Goal: Contribute content: Add original content to the website for others to see

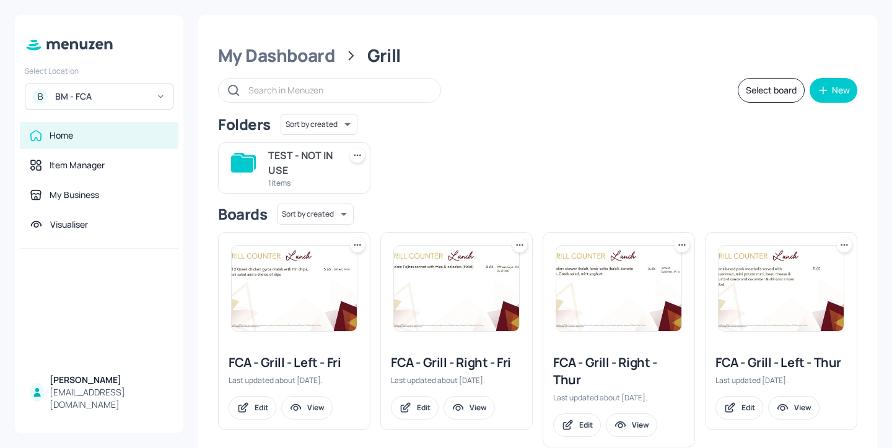
click at [126, 88] on div "B BM - FCA" at bounding box center [99, 97] width 149 height 26
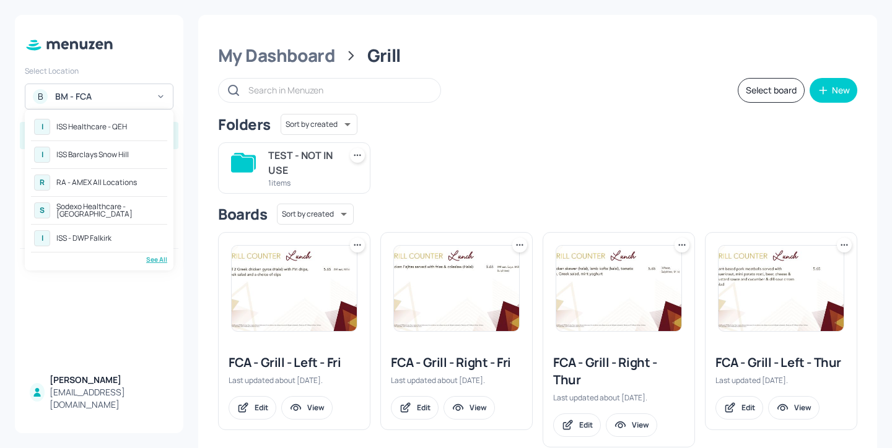
click at [189, 124] on div at bounding box center [446, 224] width 892 height 448
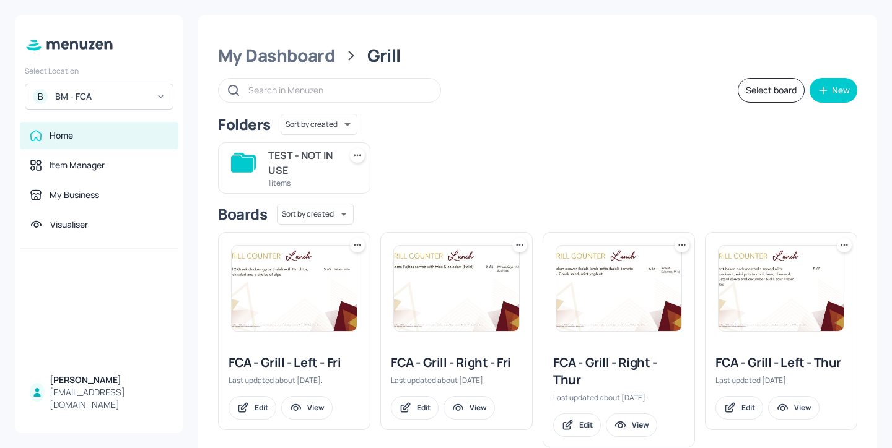
click at [114, 98] on div "BM - FCA" at bounding box center [101, 96] width 93 height 12
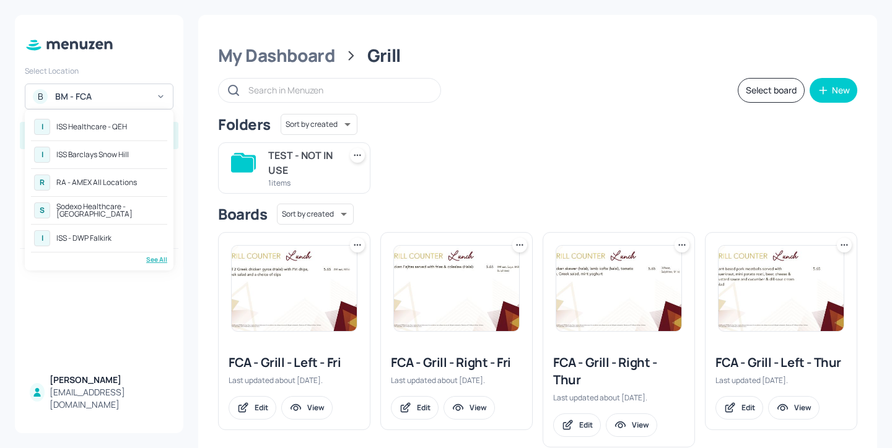
click at [164, 263] on div "See All" at bounding box center [99, 259] width 136 height 9
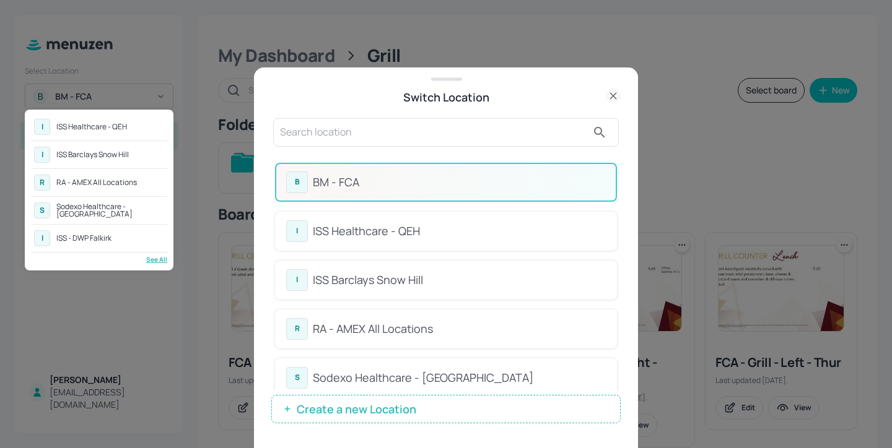
click at [367, 171] on div at bounding box center [446, 224] width 892 height 448
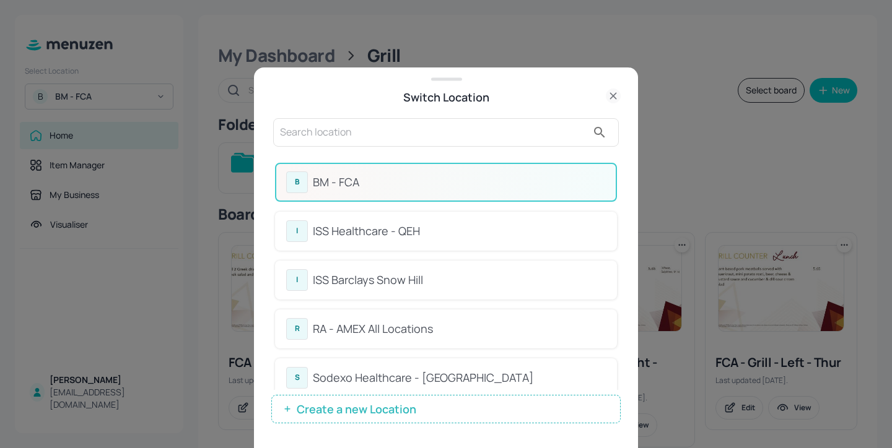
click at [370, 135] on input "text" at bounding box center [433, 133] width 307 height 20
click at [357, 135] on input "text" at bounding box center [433, 133] width 307 height 20
click at [183, 66] on div at bounding box center [446, 224] width 892 height 448
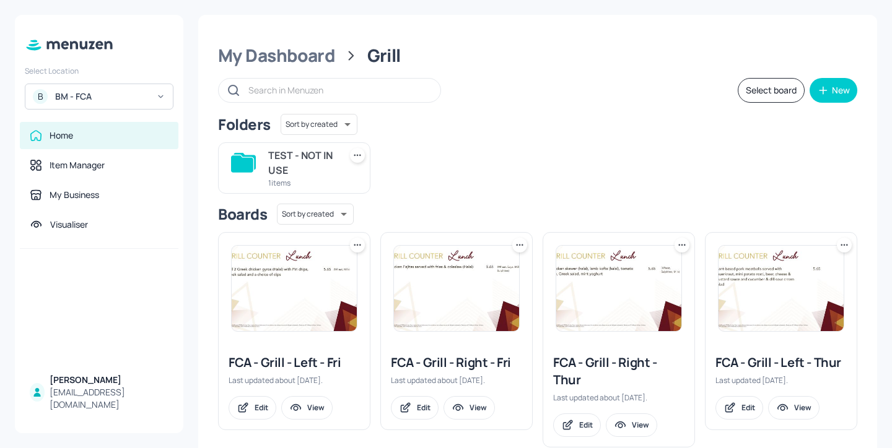
click at [114, 90] on div "B BM - FCA" at bounding box center [99, 97] width 149 height 26
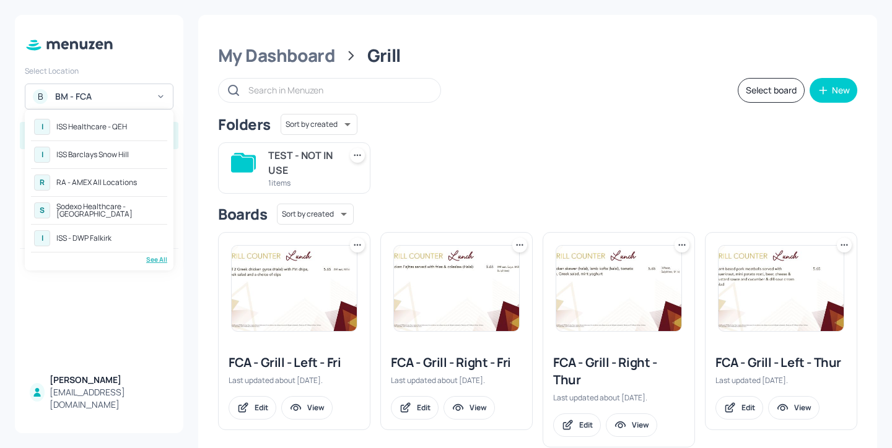
click at [137, 180] on div "R RA - AMEX All Locations" at bounding box center [99, 182] width 136 height 22
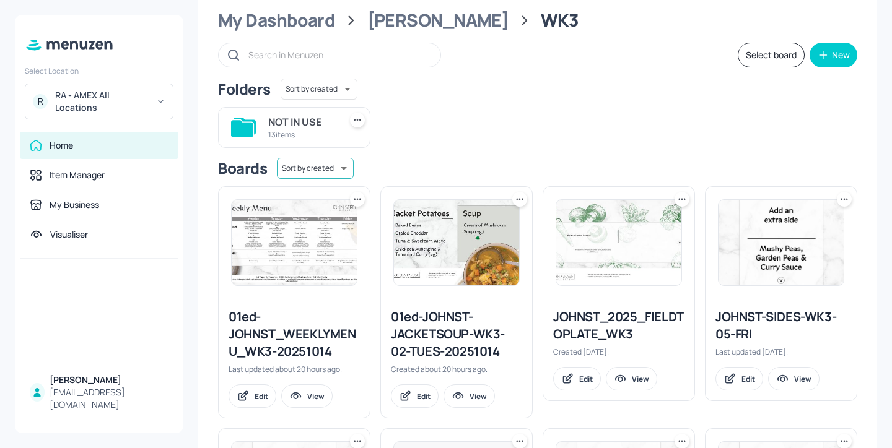
scroll to position [38, 0]
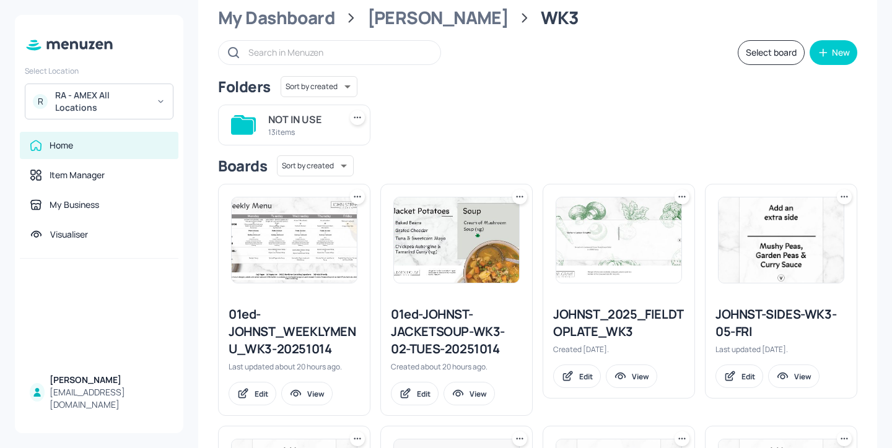
click at [308, 334] on div "01ed-JOHNST_WEEKLYMENU_WK3-20251014" at bounding box center [293, 332] width 131 height 52
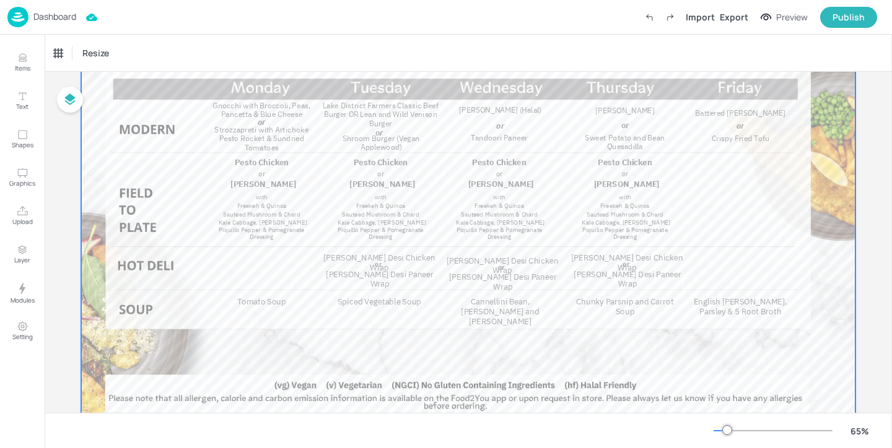
scroll to position [143, 0]
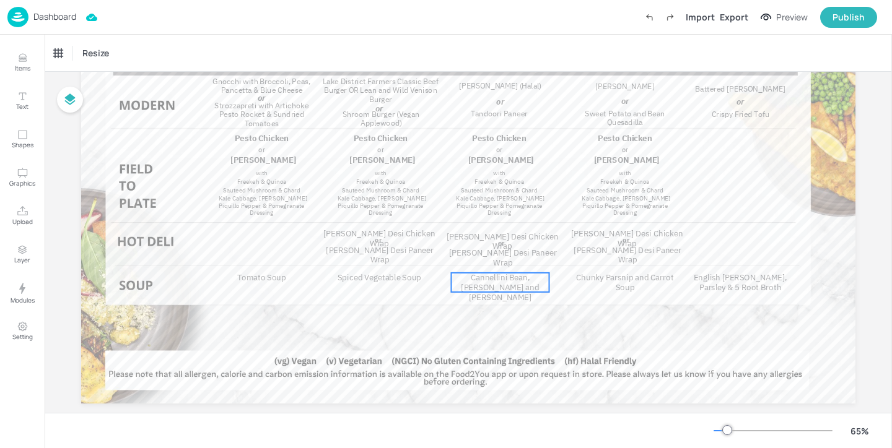
click at [472, 285] on p "Cannellini Bean, Leek and Chilli Soup" at bounding box center [500, 287] width 98 height 29
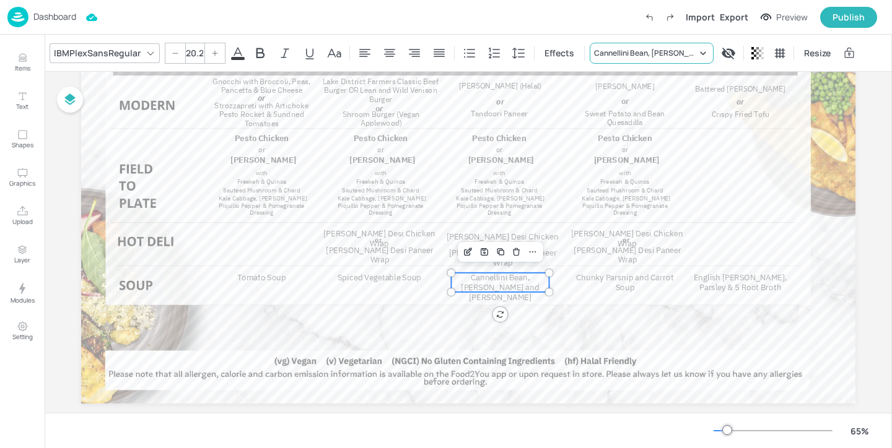
click at [670, 45] on div "Cannellini Bean, Leek and Chilli Soup" at bounding box center [651, 53] width 124 height 21
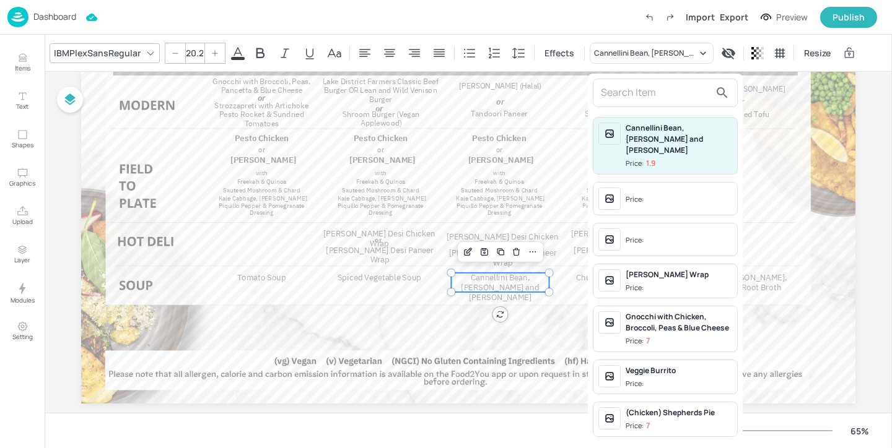
click at [639, 86] on input "text" at bounding box center [655, 93] width 109 height 20
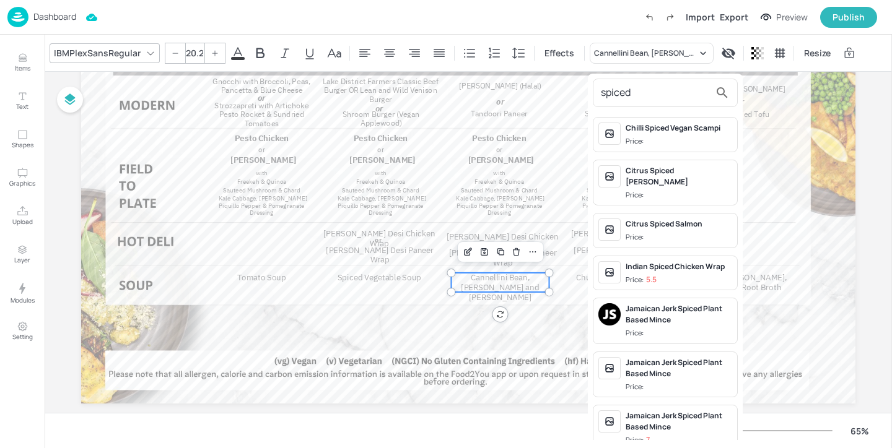
type input "spiced"
click at [659, 106] on div "spiced" at bounding box center [664, 93] width 145 height 28
click at [664, 92] on input "spiced" at bounding box center [655, 93] width 109 height 20
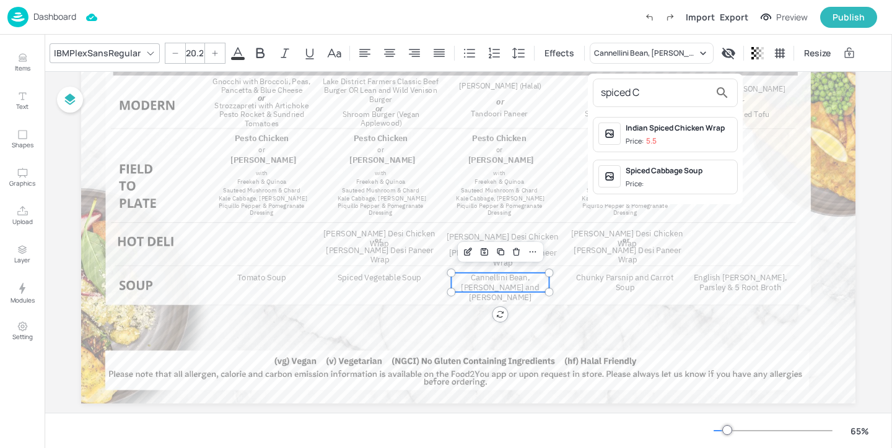
type input "spiced C"
click at [30, 72] on div at bounding box center [446, 224] width 892 height 448
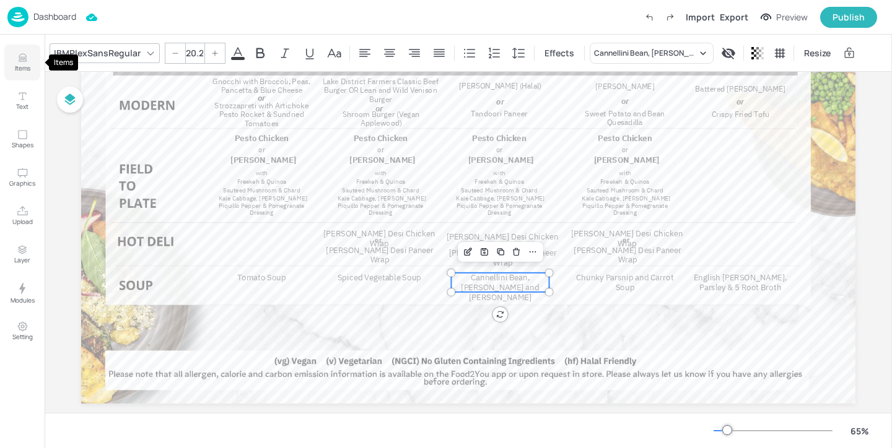
click at [15, 58] on button "Items" at bounding box center [22, 63] width 36 height 36
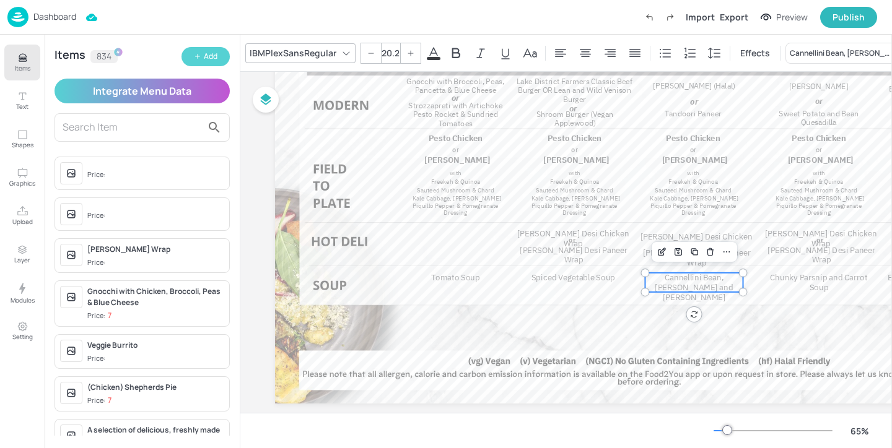
click at [218, 57] on button "Add" at bounding box center [205, 56] width 48 height 19
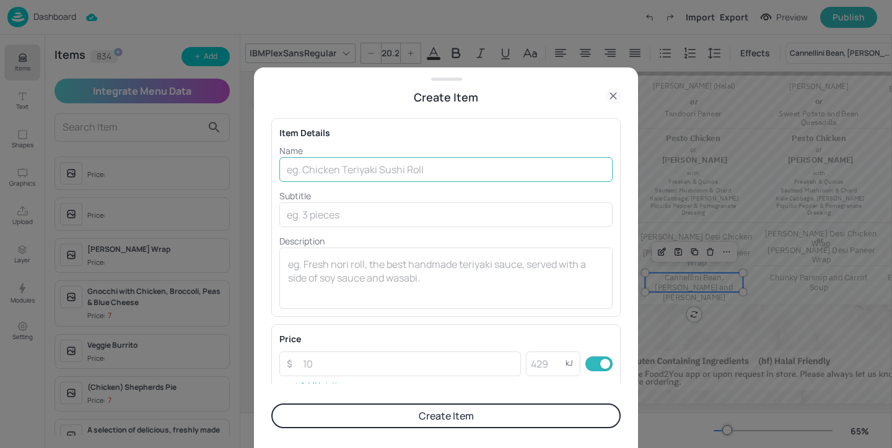
click at [337, 171] on input "text" at bounding box center [445, 169] width 333 height 25
paste input "Spiced Carrot soup"
click at [357, 171] on input "Spiced Carrot soup" at bounding box center [445, 169] width 333 height 25
type input "Spiced Carrot Soup"
click at [395, 420] on button "Create Item" at bounding box center [445, 416] width 349 height 25
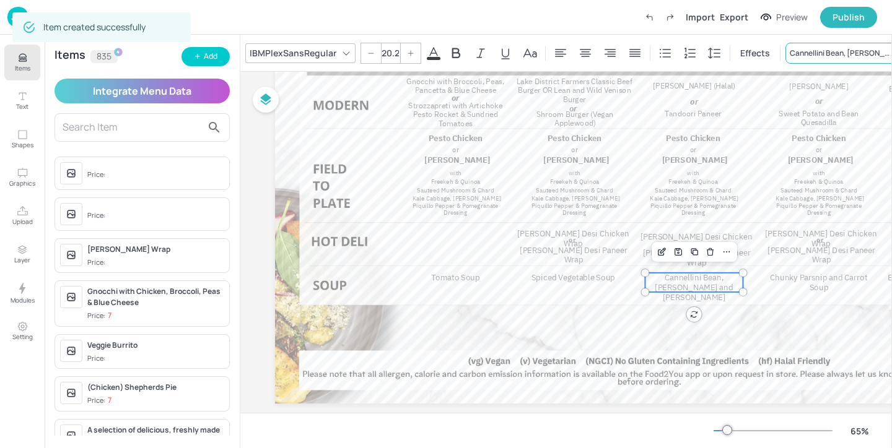
click at [822, 49] on div "Cannellini Bean, Leek and Chilli Soup" at bounding box center [840, 53] width 103 height 11
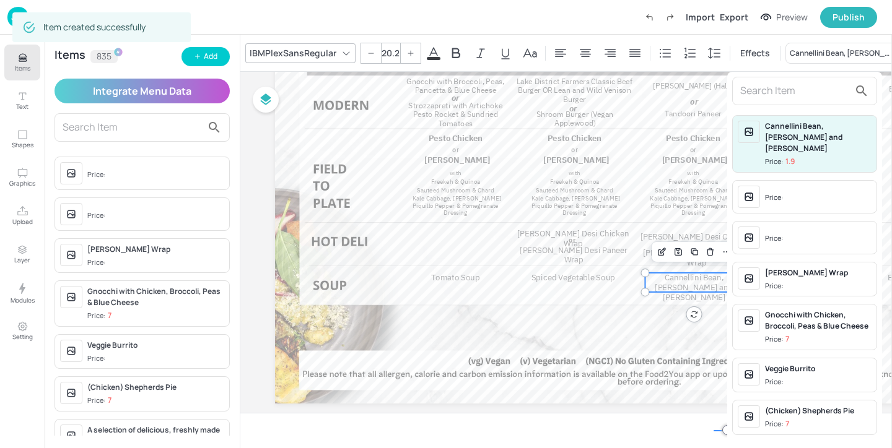
click at [797, 85] on input "text" at bounding box center [794, 91] width 109 height 20
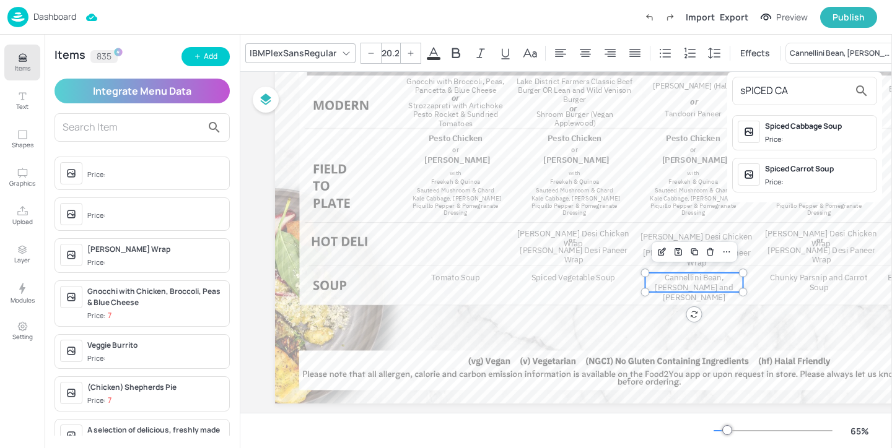
type input "sPICED CA"
click at [820, 182] on span "Price:" at bounding box center [818, 182] width 106 height 11
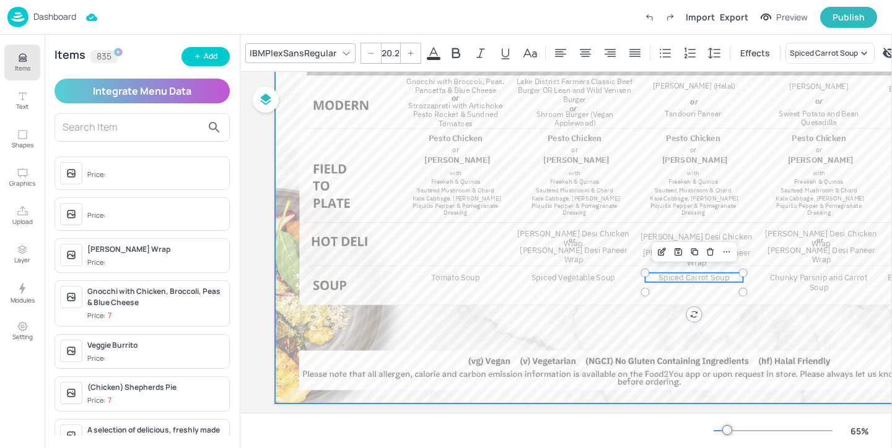
click at [759, 293] on div at bounding box center [662, 185] width 774 height 435
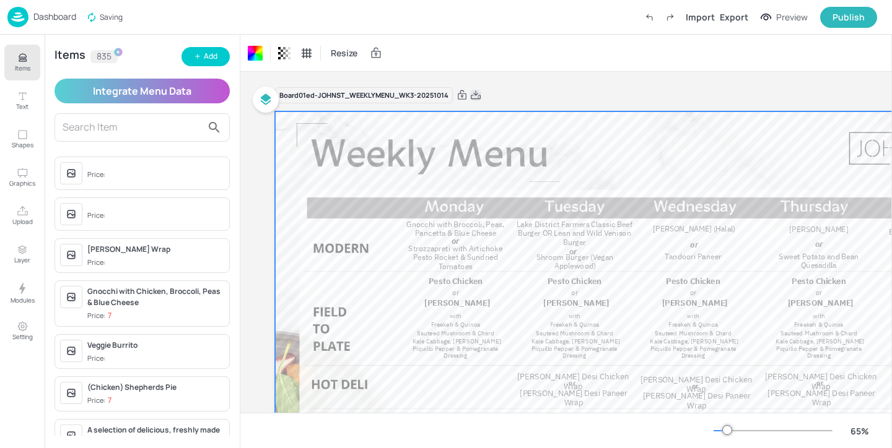
click at [476, 95] on icon at bounding box center [476, 94] width 10 height 9
